Goal: Use online tool/utility: Utilize a website feature to perform a specific function

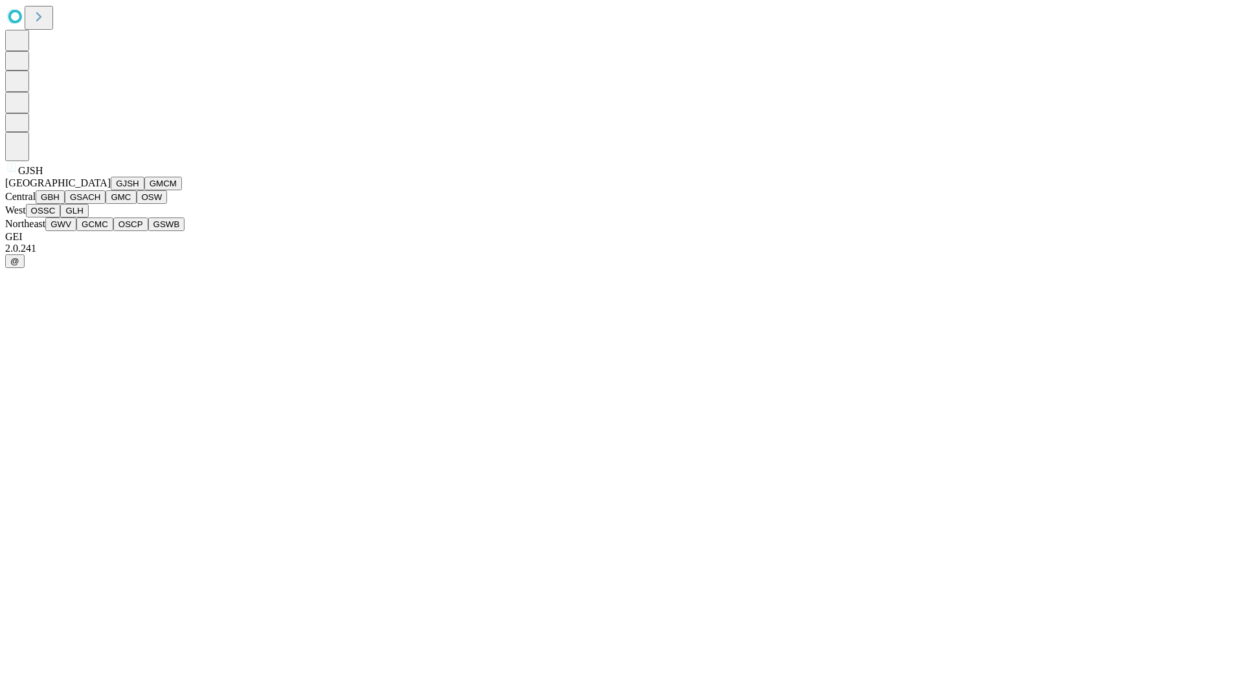
click at [111, 190] on button "GJSH" at bounding box center [128, 184] width 34 height 14
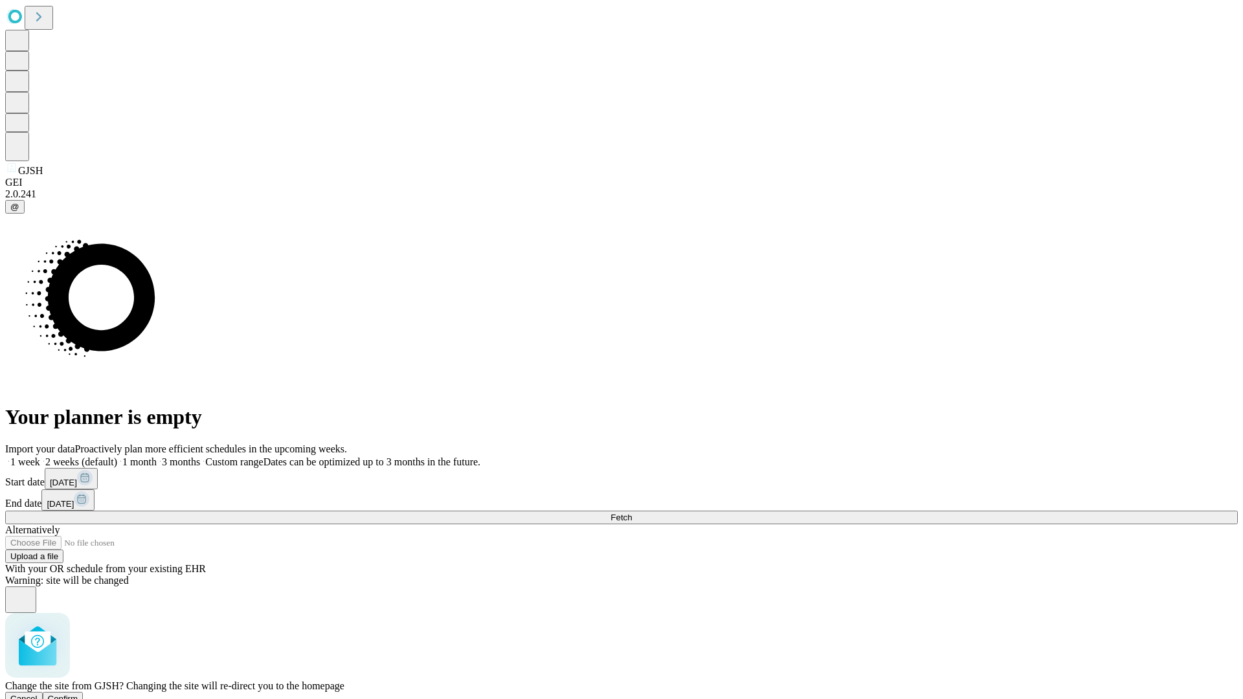
click at [78, 694] on span "Confirm" at bounding box center [63, 699] width 30 height 10
click at [157, 456] on label "1 month" at bounding box center [136, 461] width 39 height 11
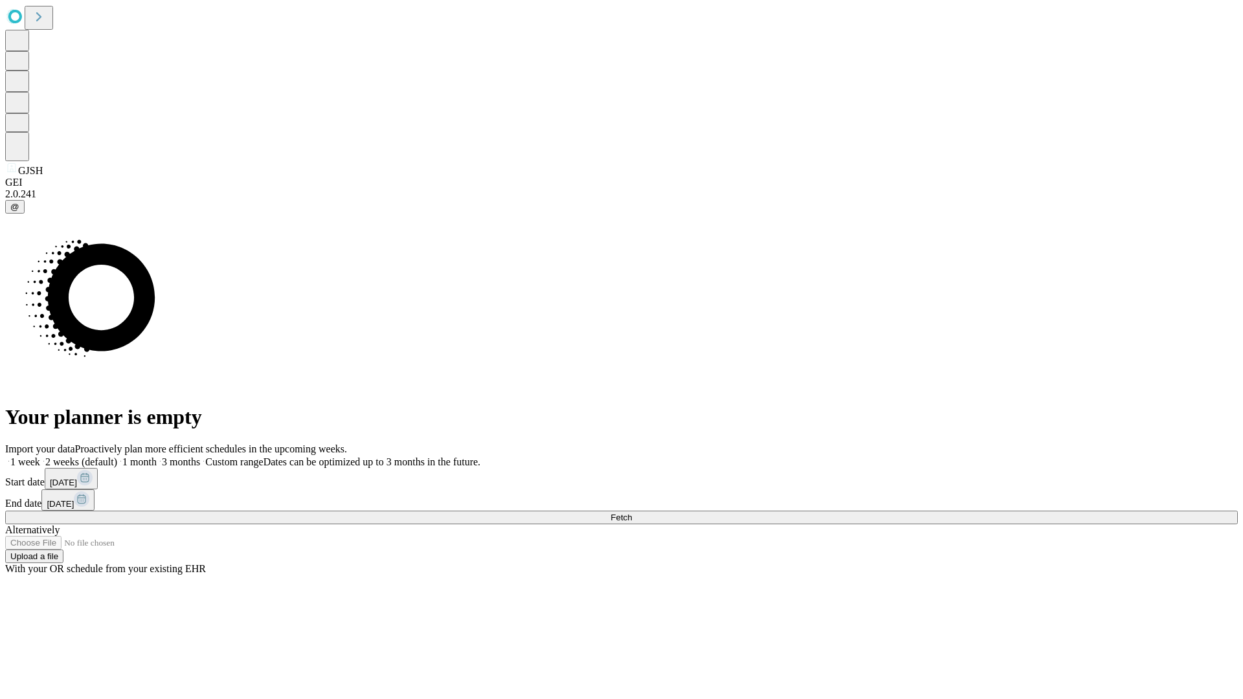
click at [632, 513] on span "Fetch" at bounding box center [620, 518] width 21 height 10
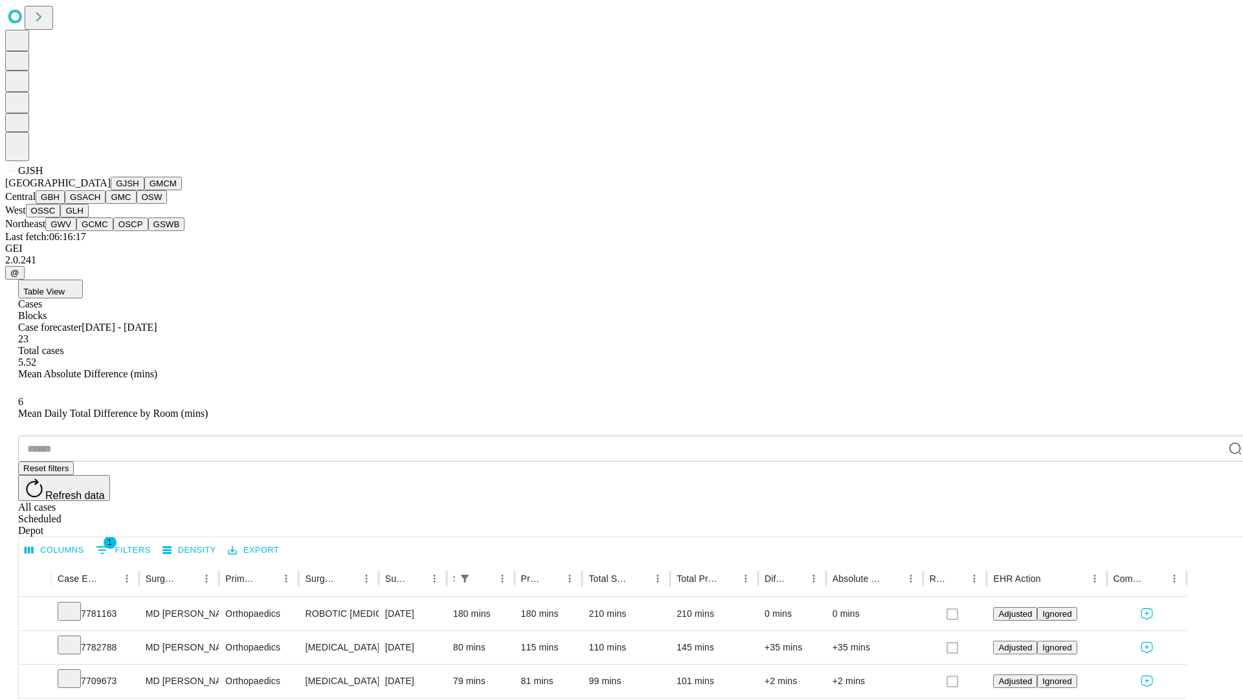
click at [144, 190] on button "GMCM" at bounding box center [163, 184] width 38 height 14
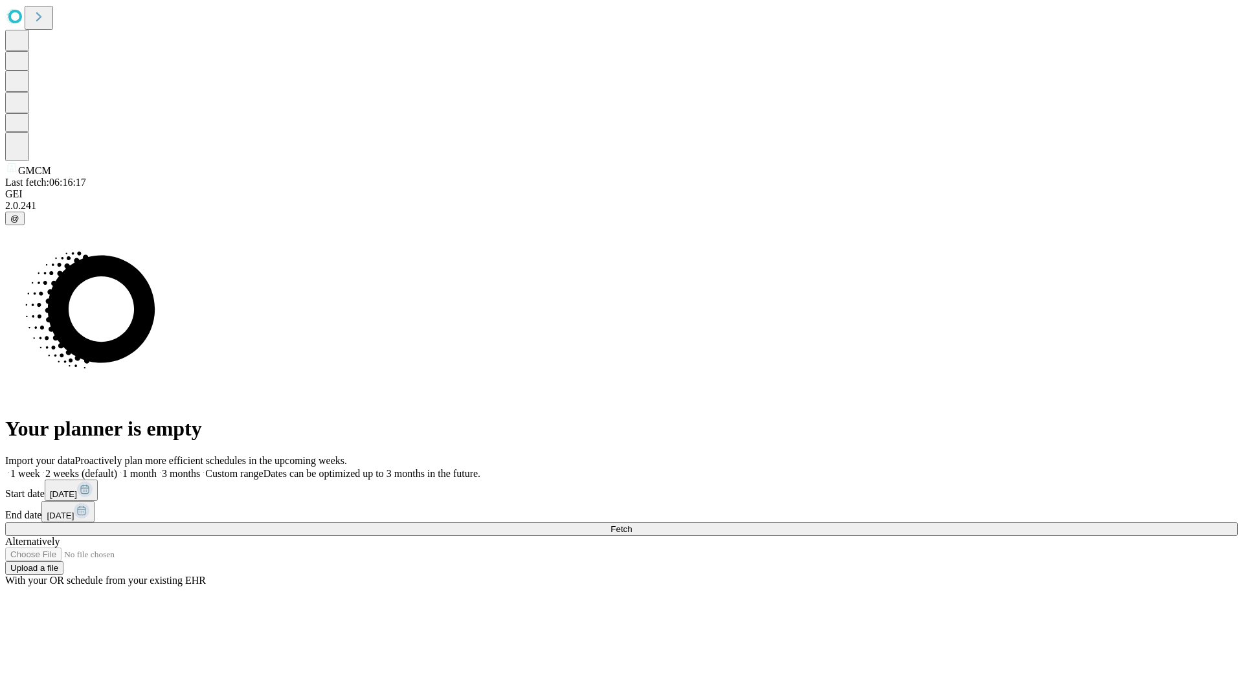
click at [632, 524] on span "Fetch" at bounding box center [620, 529] width 21 height 10
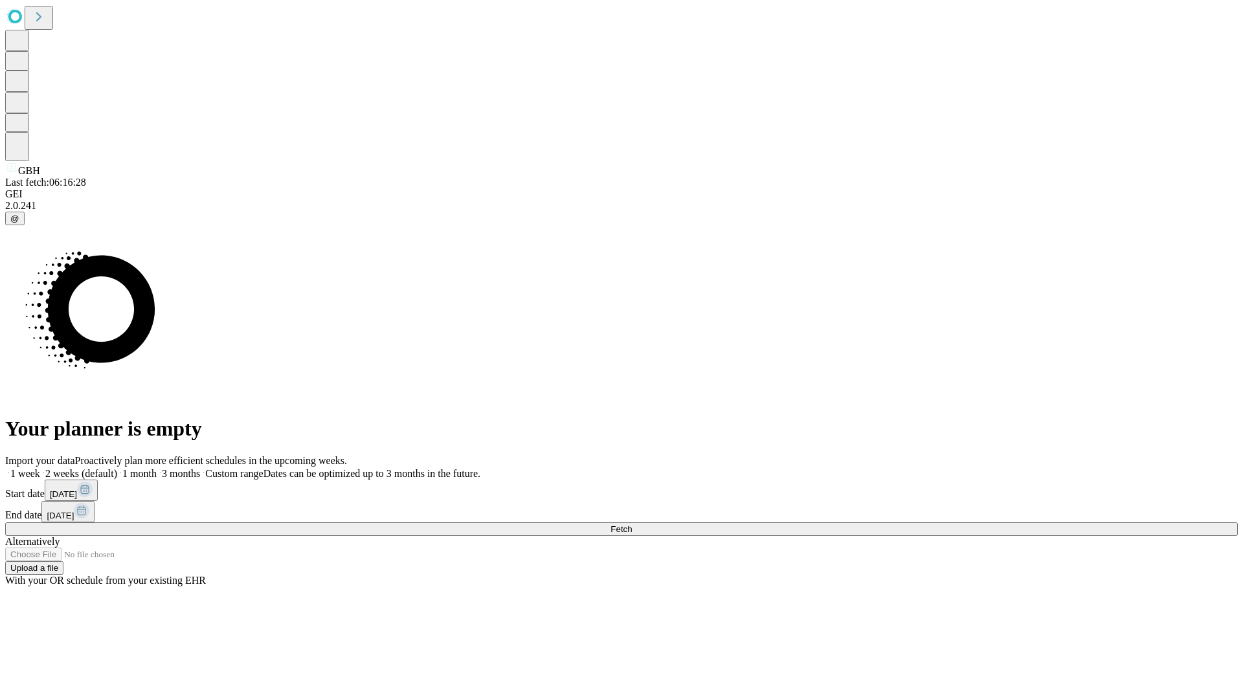
click at [157, 468] on label "1 month" at bounding box center [136, 473] width 39 height 11
click at [632, 524] on span "Fetch" at bounding box center [620, 529] width 21 height 10
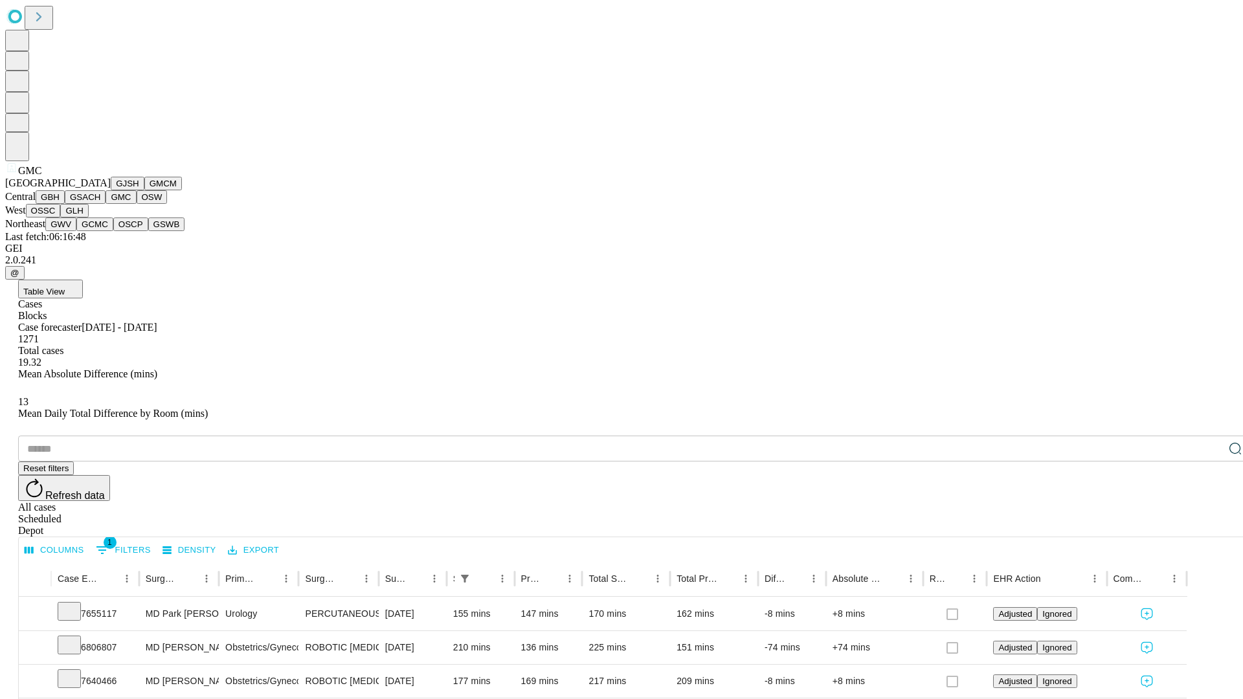
click at [137, 204] on button "OSW" at bounding box center [152, 197] width 31 height 14
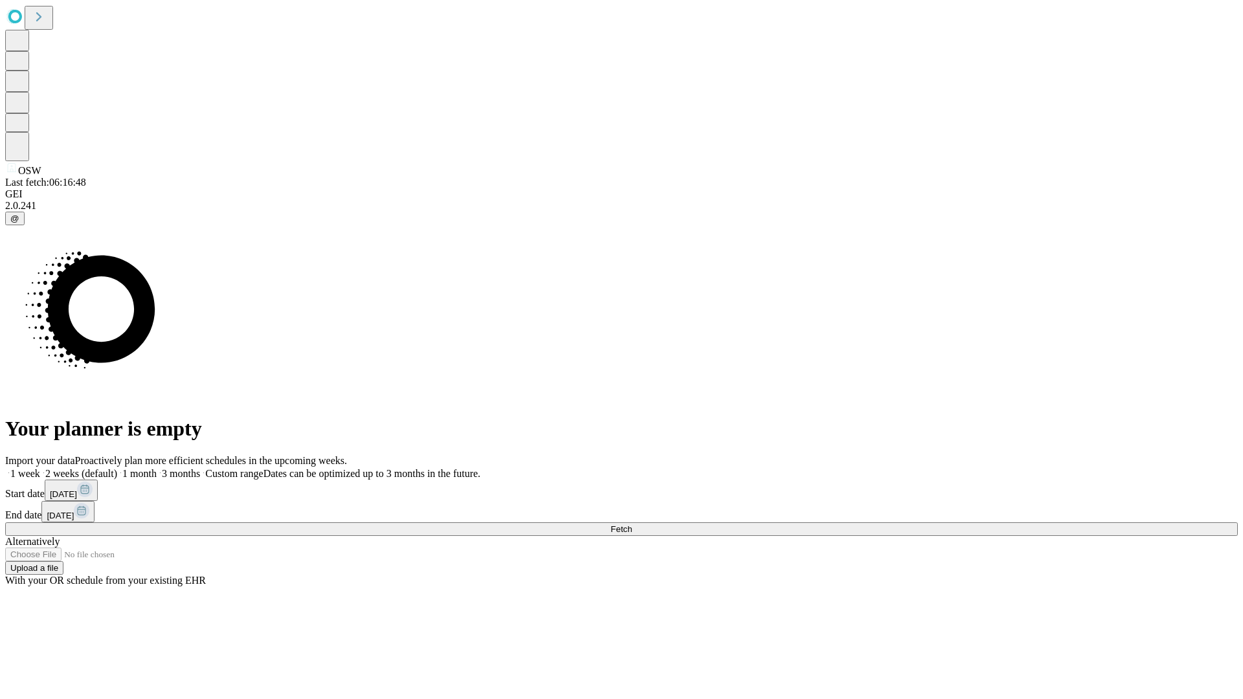
click at [632, 524] on span "Fetch" at bounding box center [620, 529] width 21 height 10
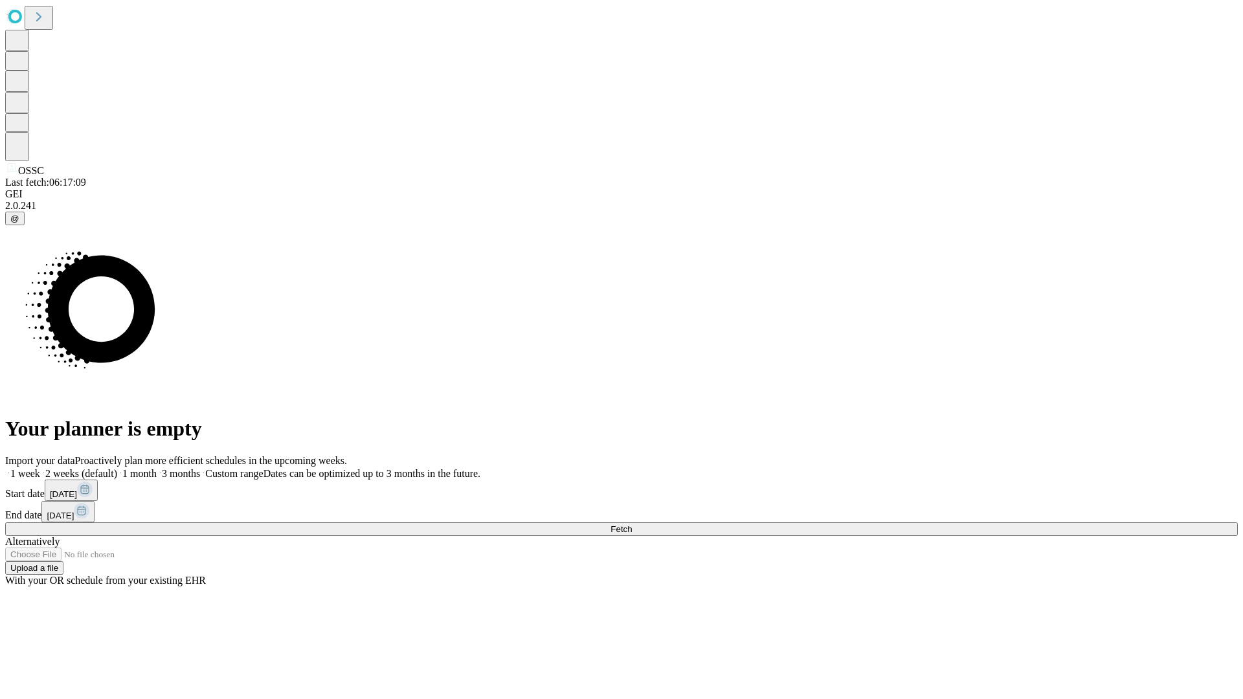
click at [157, 468] on label "1 month" at bounding box center [136, 473] width 39 height 11
click at [632, 524] on span "Fetch" at bounding box center [620, 529] width 21 height 10
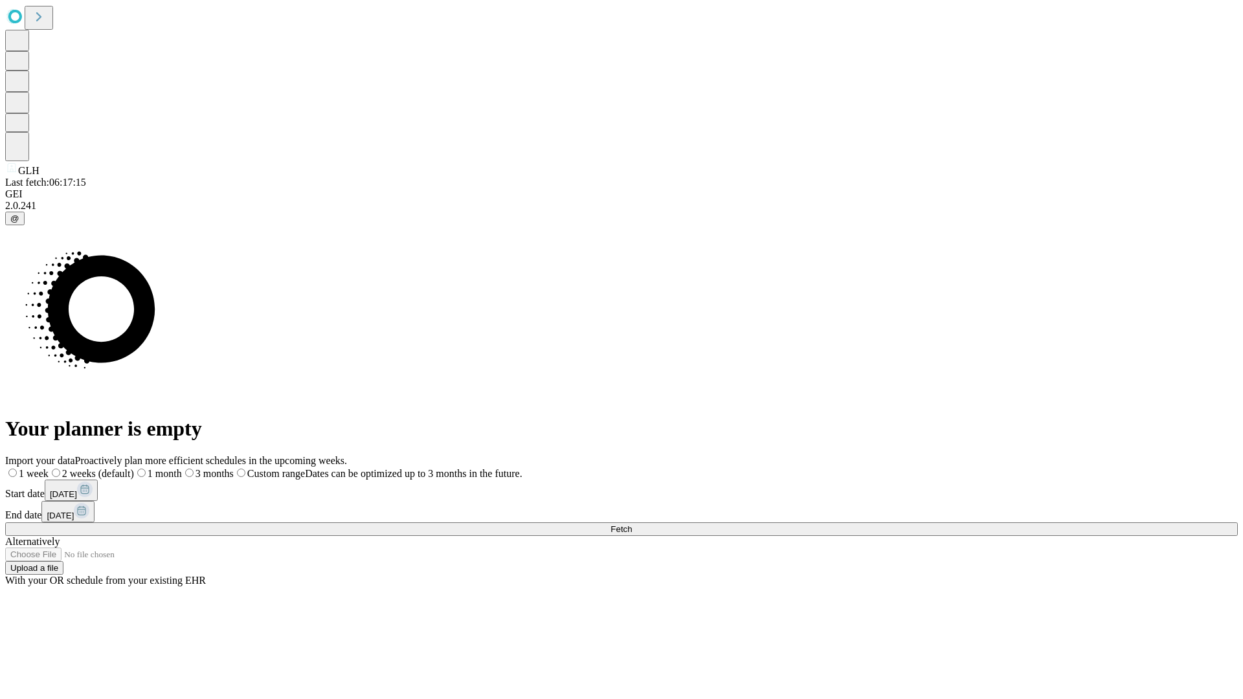
click at [632, 524] on span "Fetch" at bounding box center [620, 529] width 21 height 10
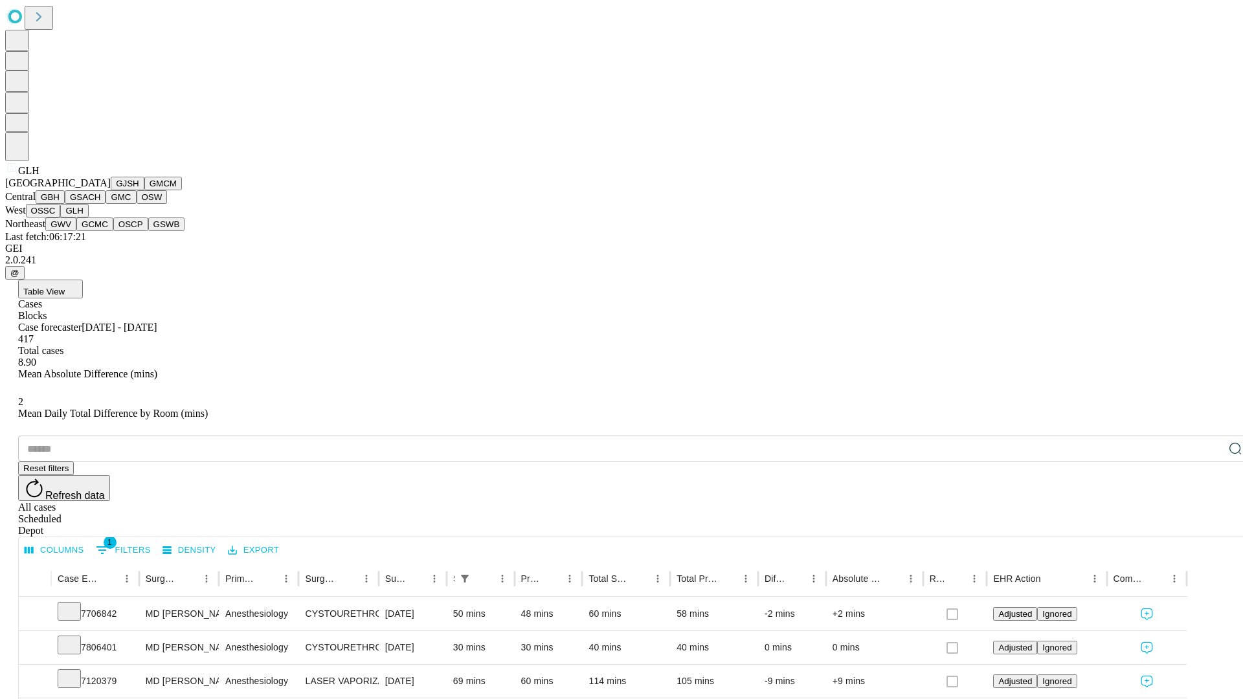
click at [76, 231] on button "GWV" at bounding box center [60, 225] width 31 height 14
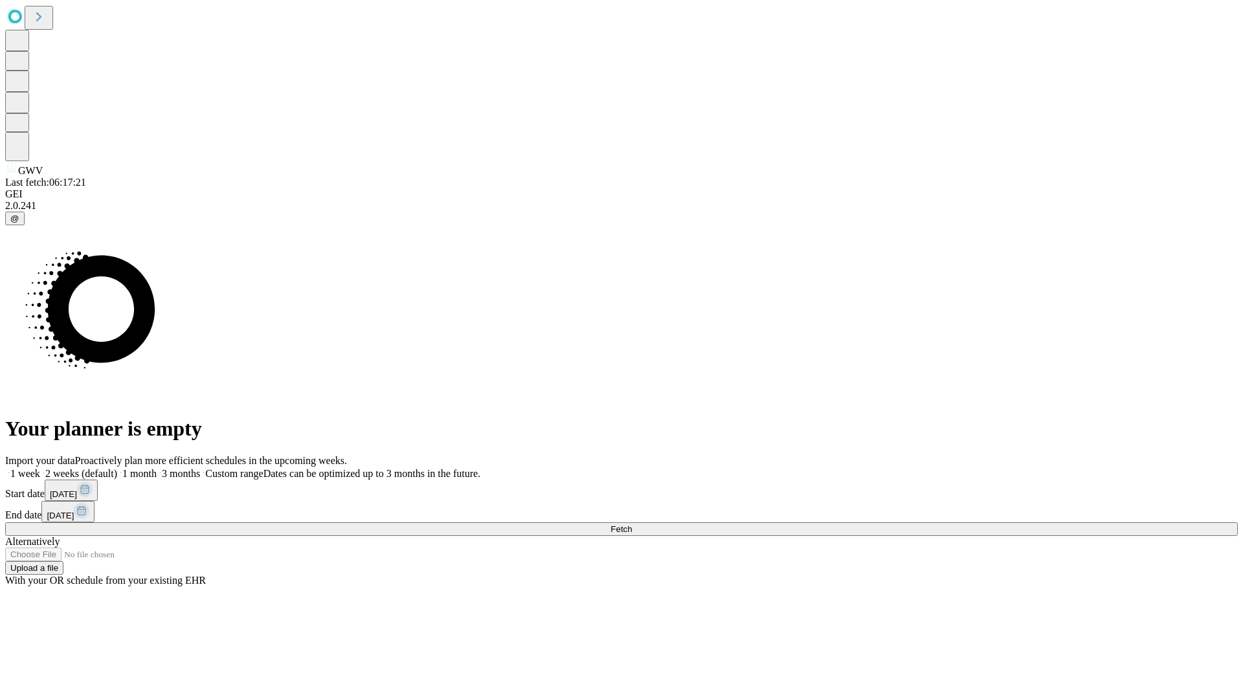
click at [632, 524] on span "Fetch" at bounding box center [620, 529] width 21 height 10
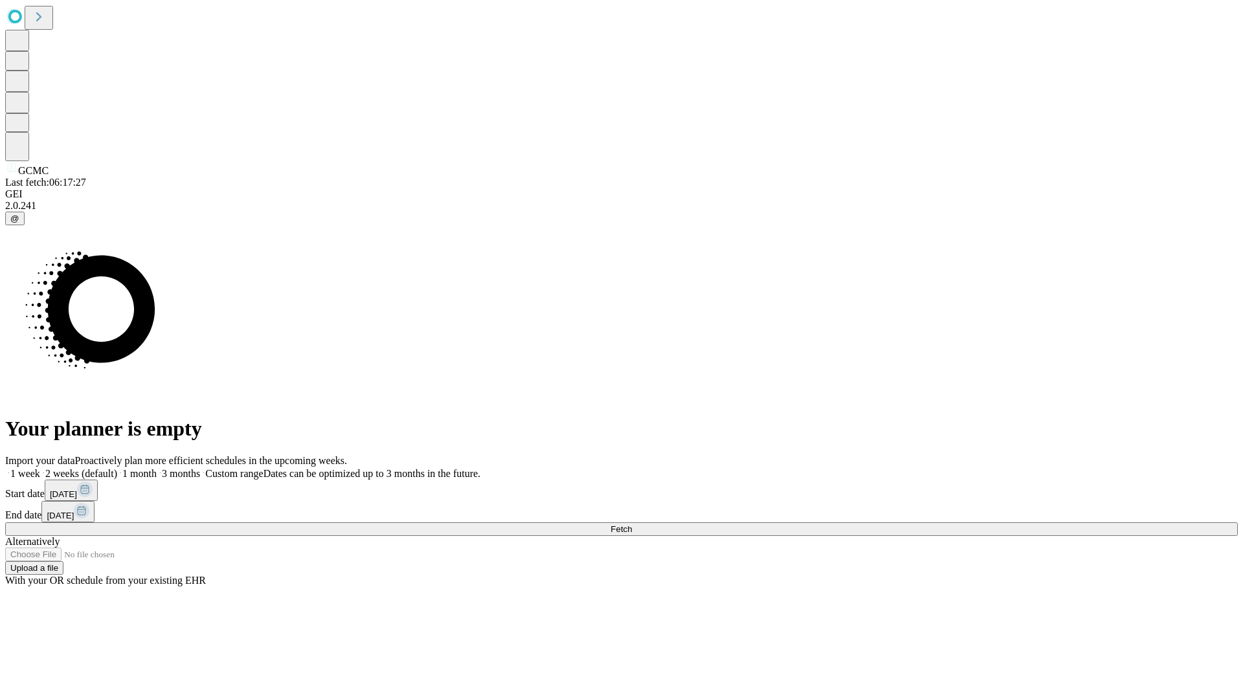
click at [157, 468] on label "1 month" at bounding box center [136, 473] width 39 height 11
click at [632, 524] on span "Fetch" at bounding box center [620, 529] width 21 height 10
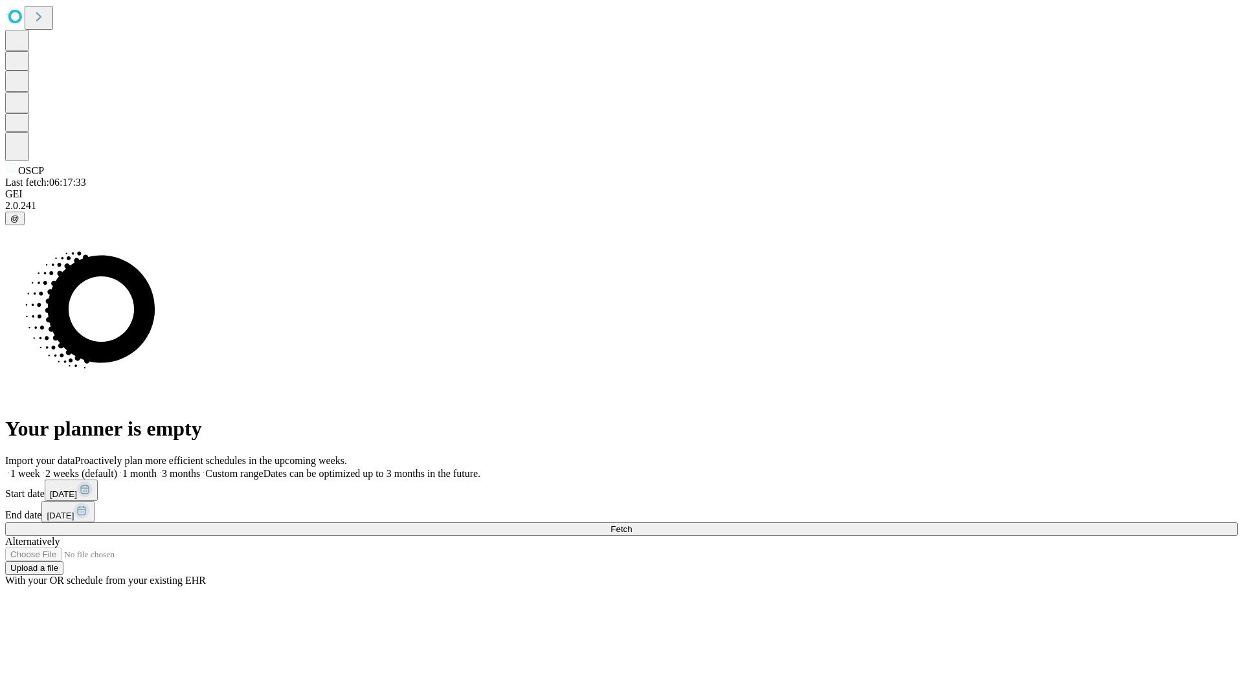
click at [157, 468] on label "1 month" at bounding box center [136, 473] width 39 height 11
click at [632, 524] on span "Fetch" at bounding box center [620, 529] width 21 height 10
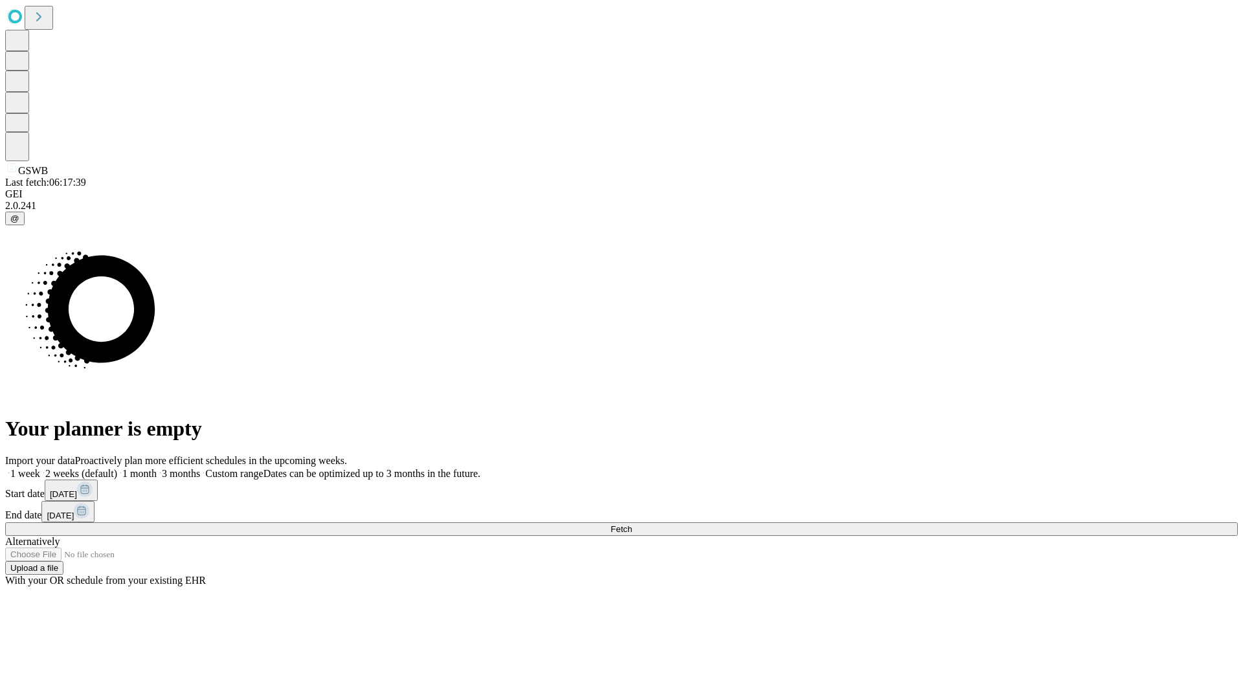
click at [157, 468] on label "1 month" at bounding box center [136, 473] width 39 height 11
click at [632, 524] on span "Fetch" at bounding box center [620, 529] width 21 height 10
